Goal: Find specific page/section: Find specific page/section

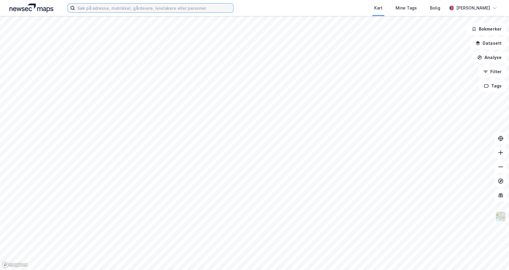
click at [113, 10] on input at bounding box center [154, 8] width 158 height 9
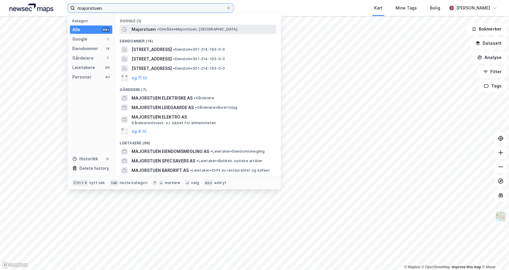
type input "majorstuen"
click at [157, 28] on span "•" at bounding box center [158, 29] width 2 height 4
